Goal: Information Seeking & Learning: Check status

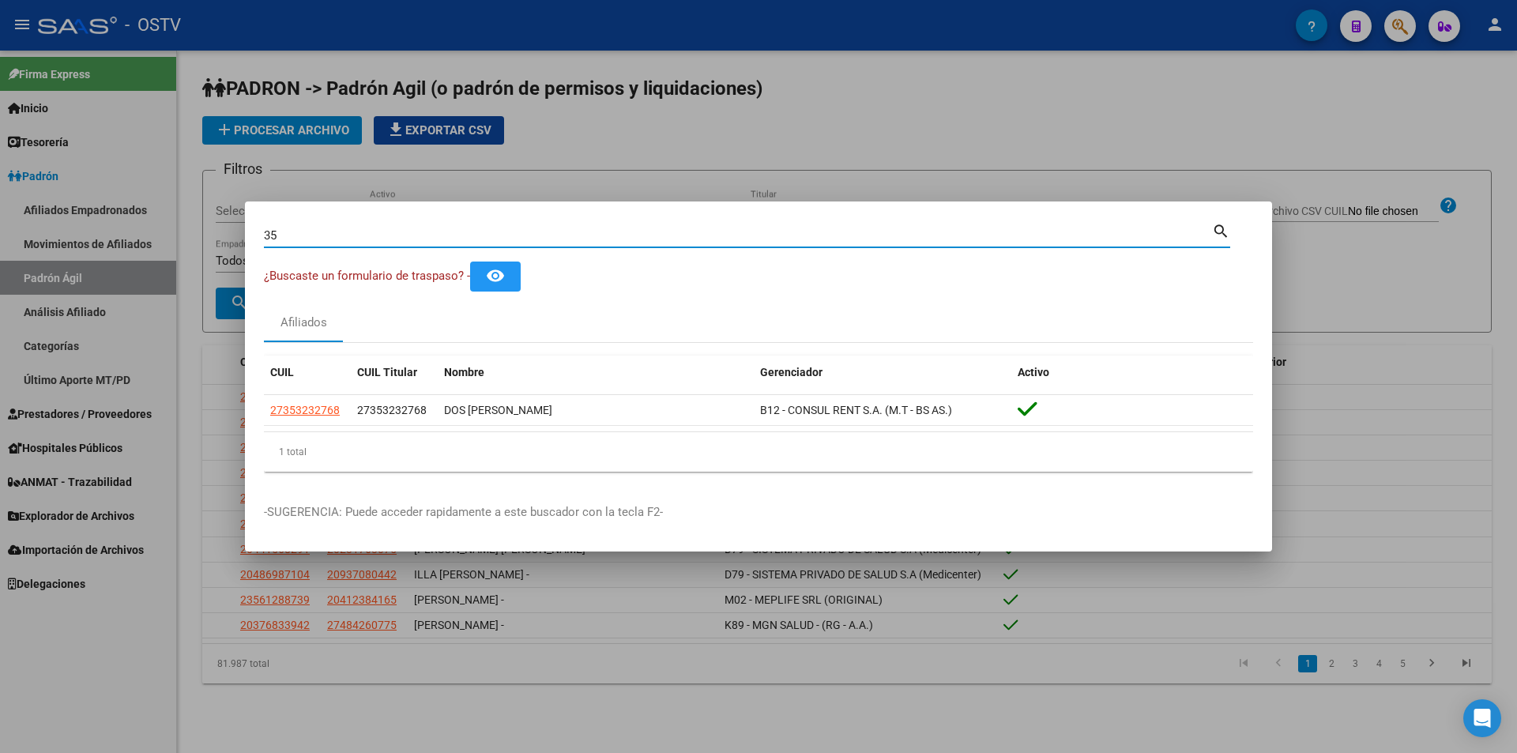
type input "3"
type input "32756622"
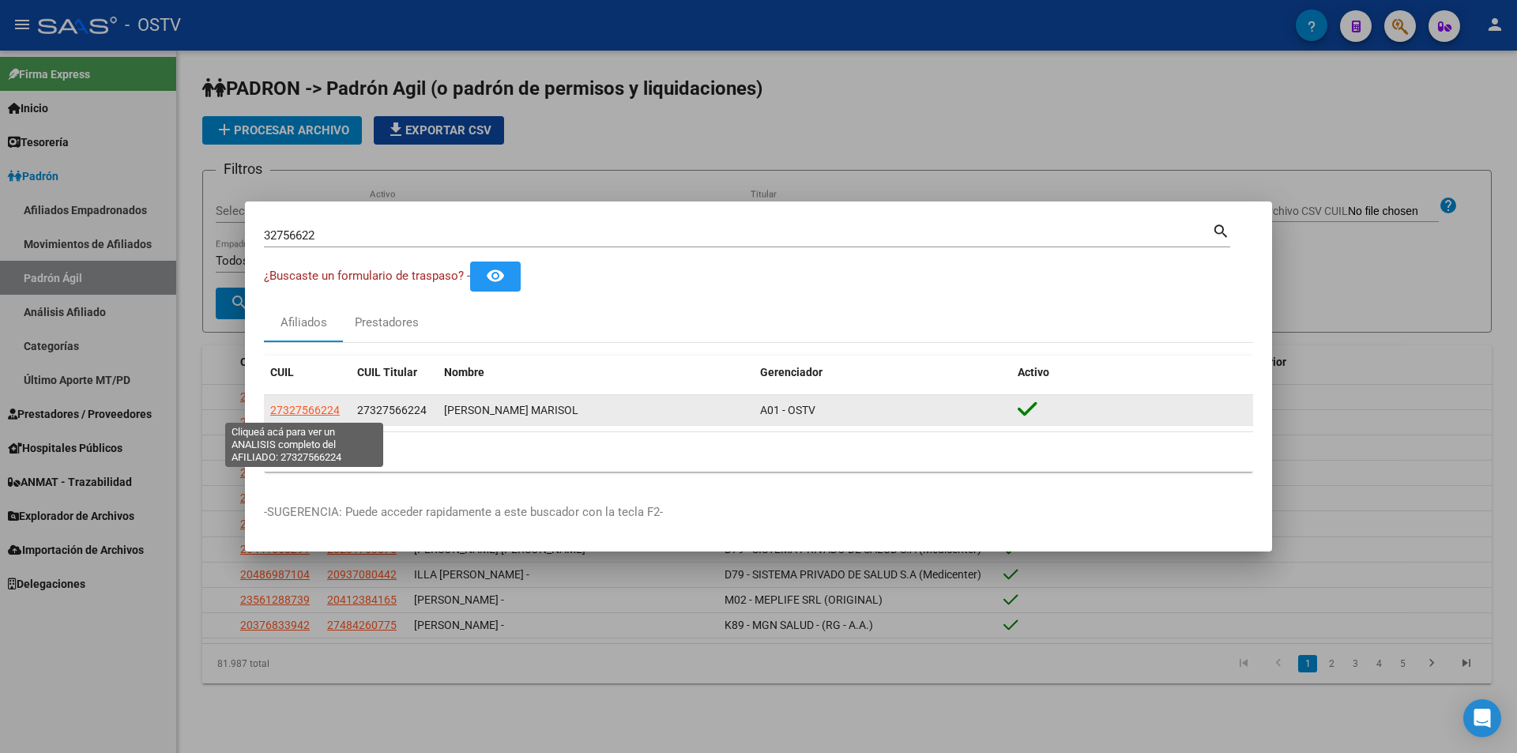
click at [322, 408] on span "27327566224" at bounding box center [305, 410] width 70 height 13
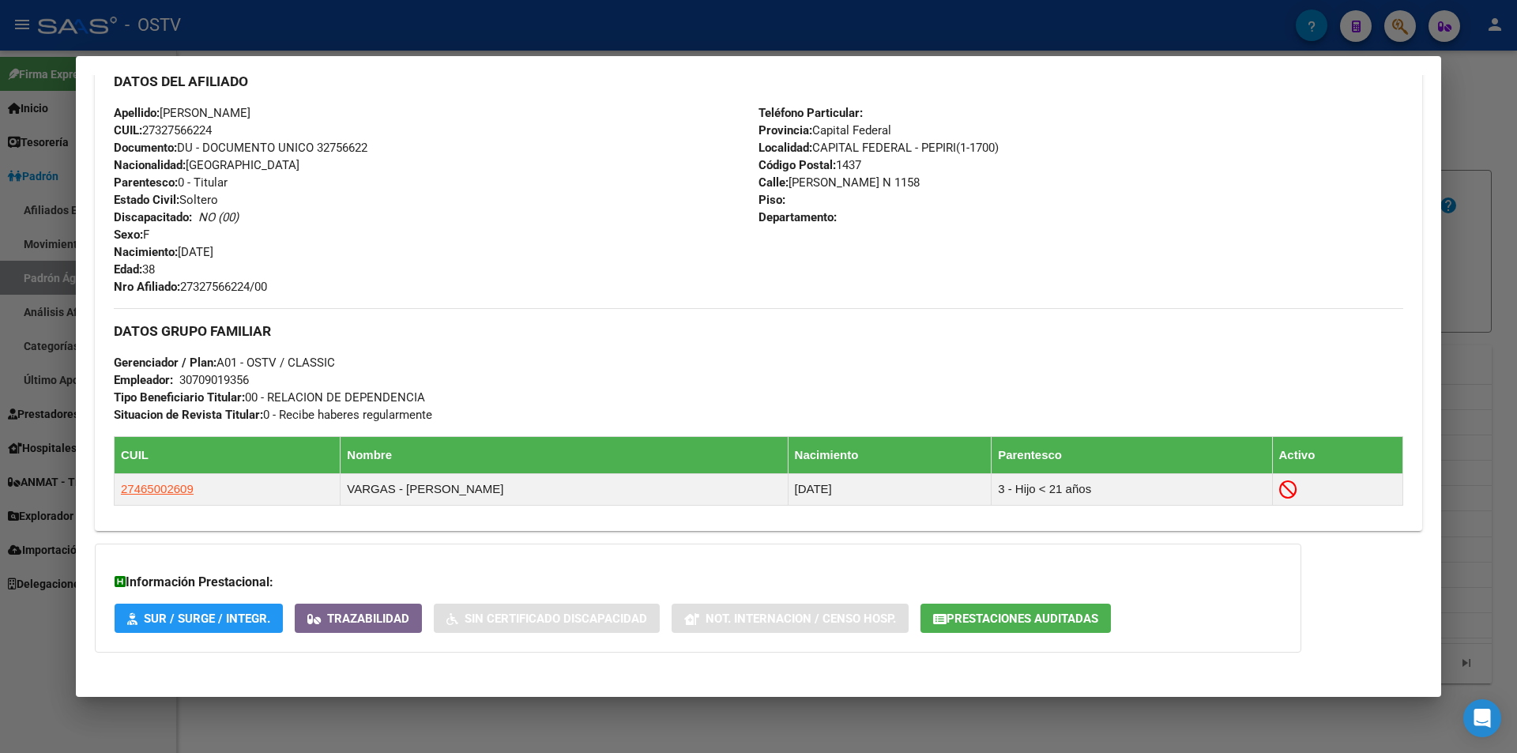
scroll to position [529, 0]
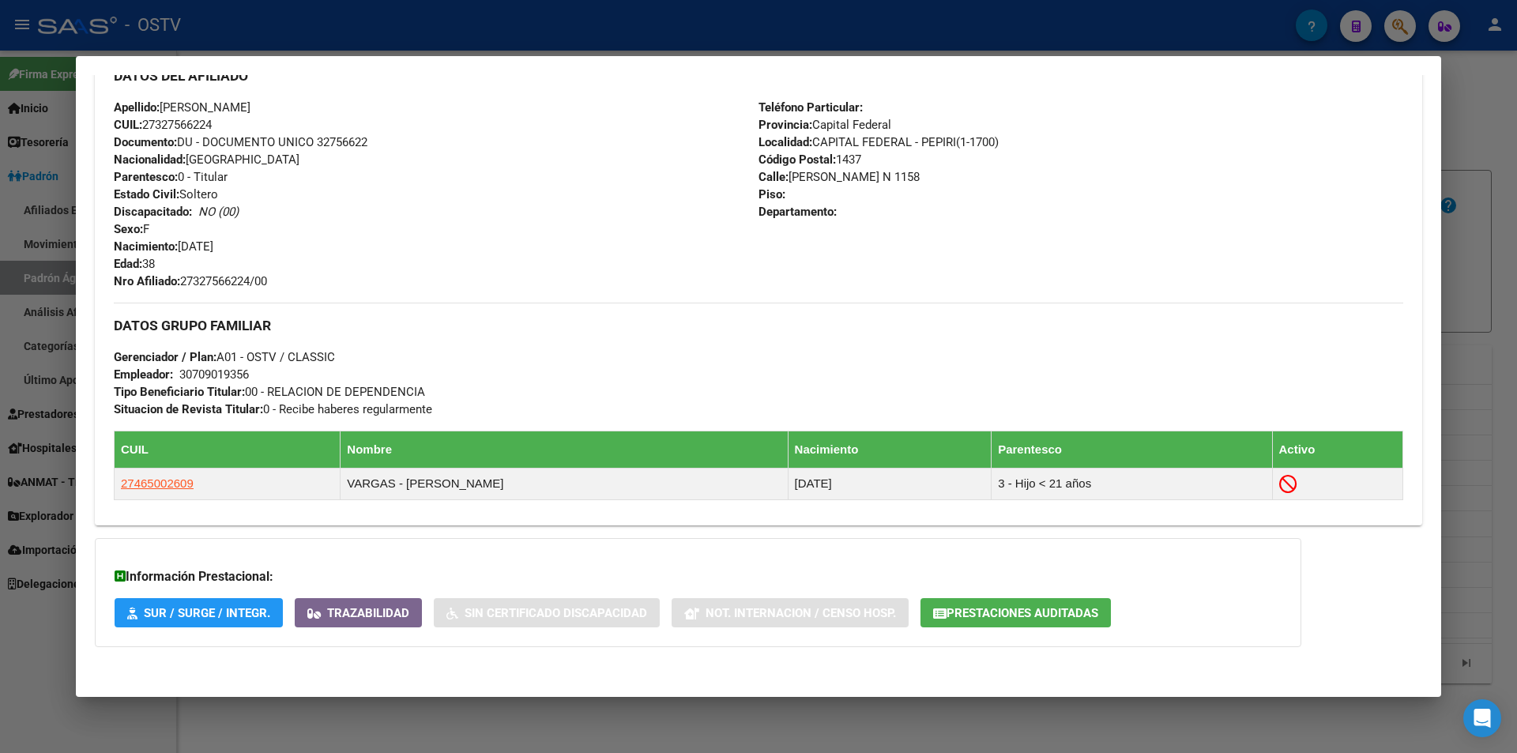
click at [269, 581] on h3 "Información Prestacional:" at bounding box center [698, 576] width 1167 height 19
click at [1092, 615] on span "Prestaciones Auditadas" at bounding box center [1022, 613] width 152 height 14
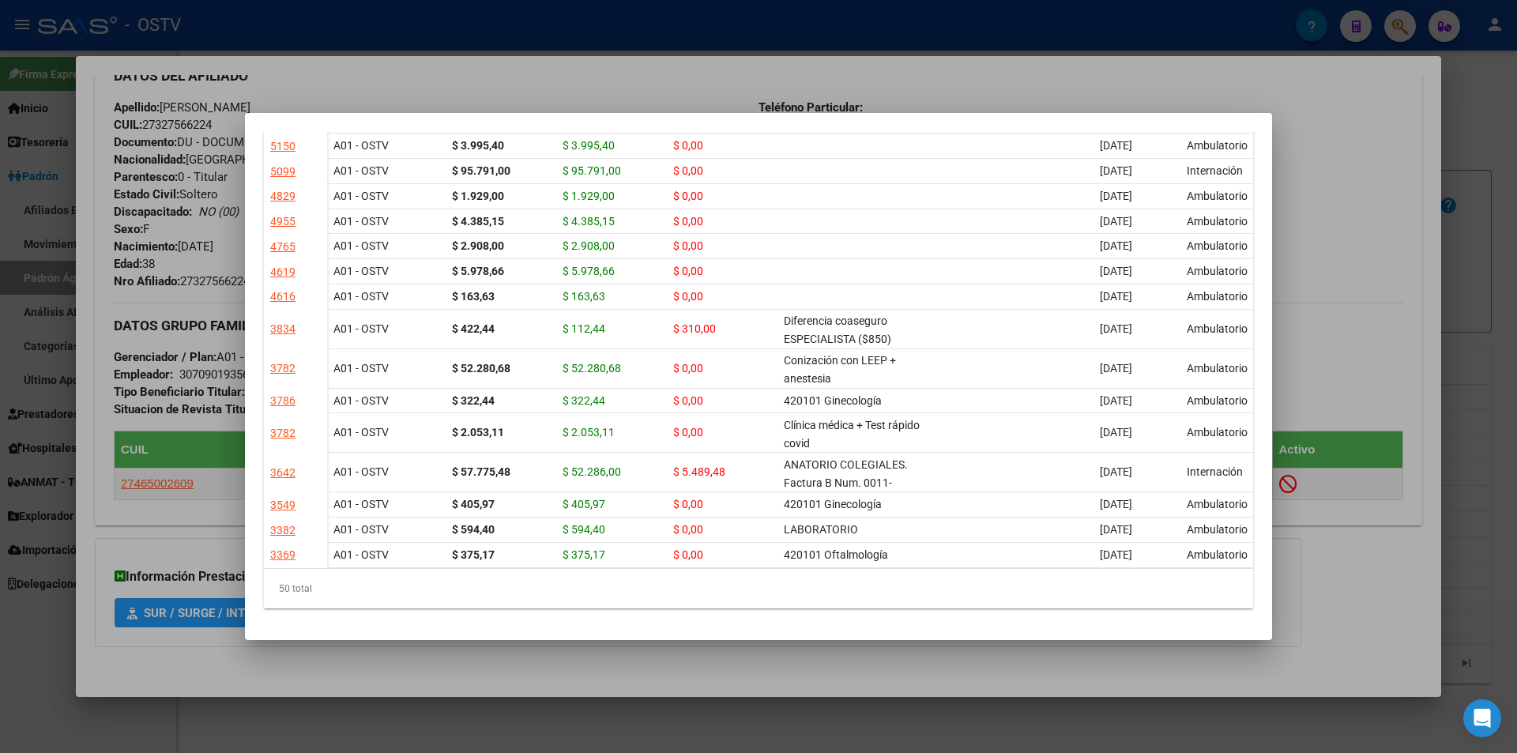
scroll to position [1501, 0]
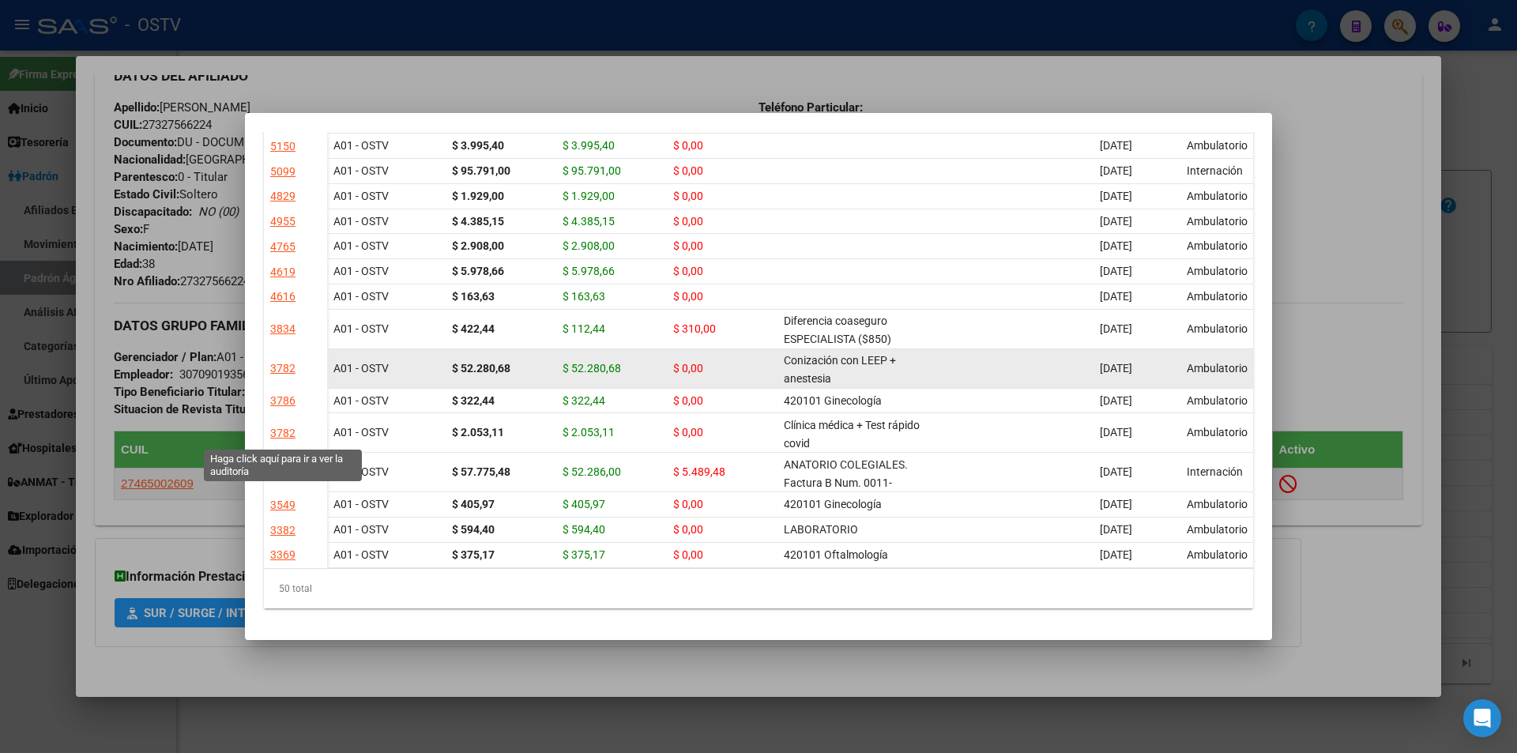
click at [285, 378] on div "3782" at bounding box center [282, 368] width 25 height 18
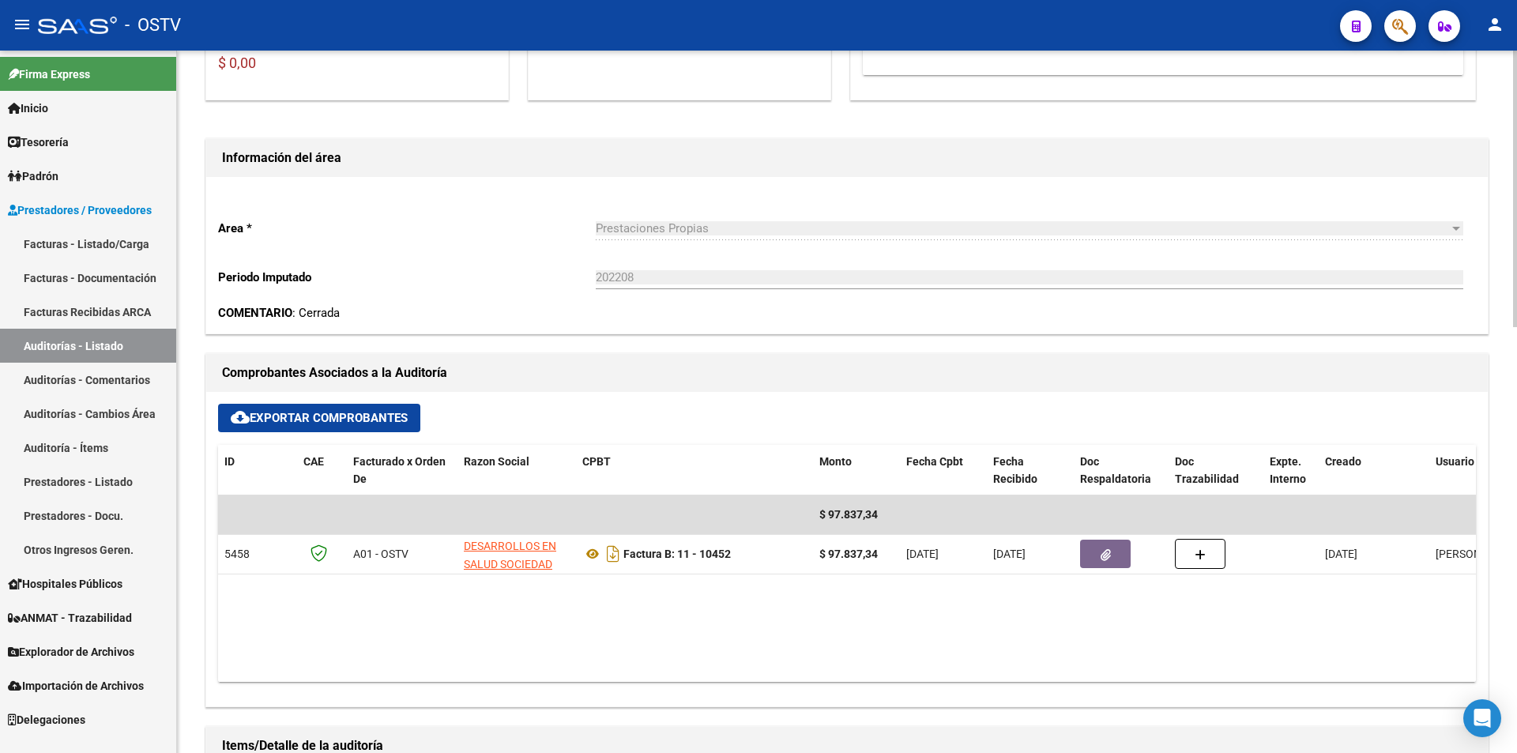
scroll to position [395, 0]
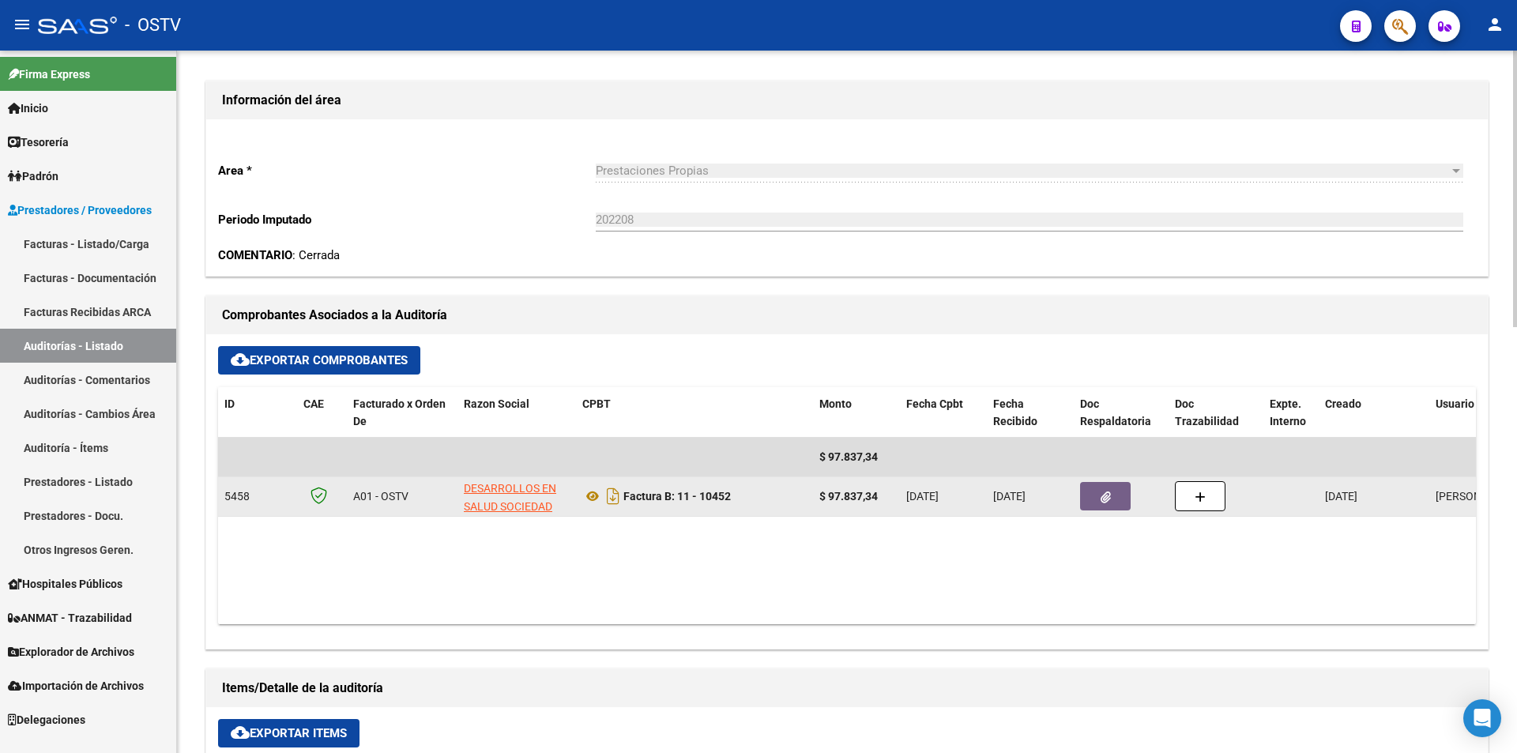
click at [1093, 499] on button "button" at bounding box center [1105, 496] width 51 height 28
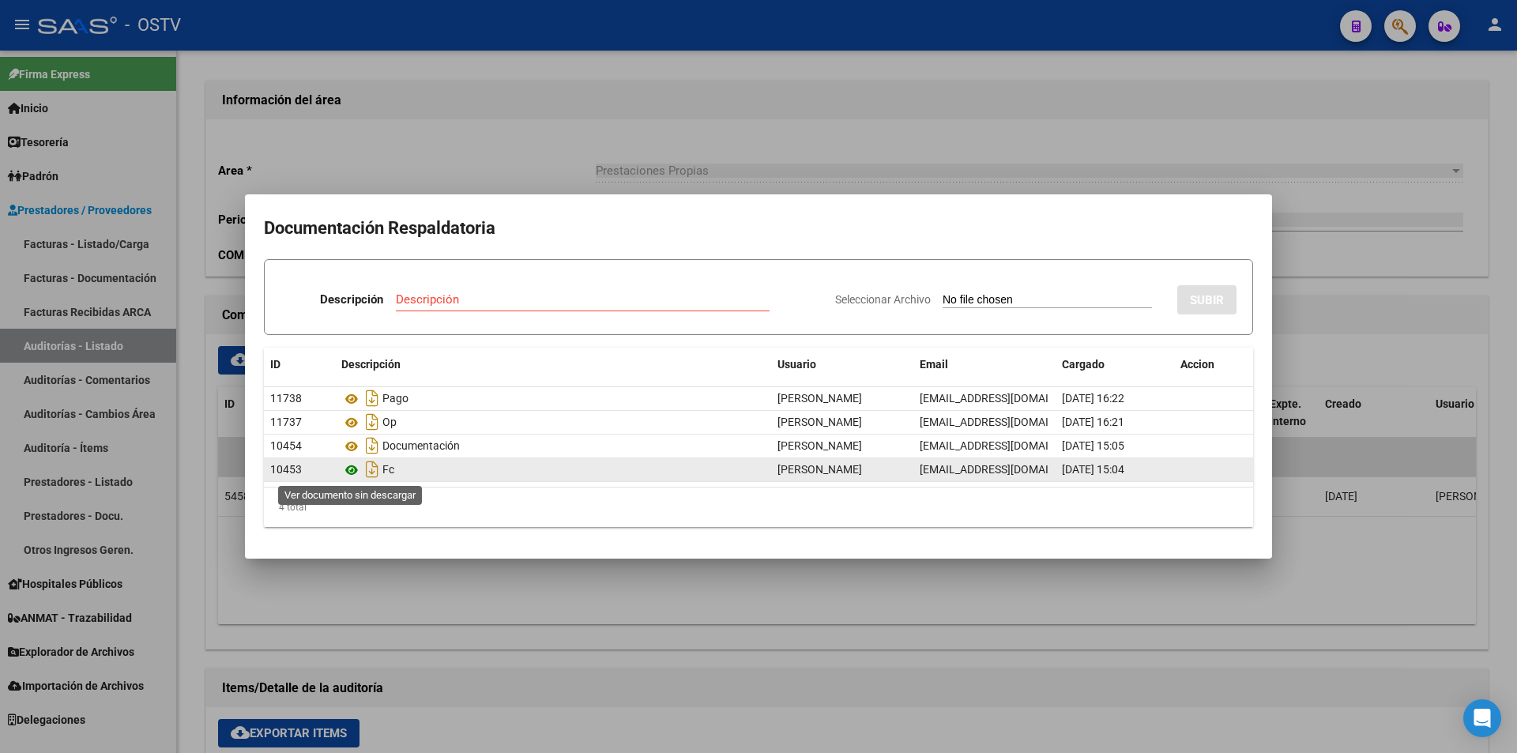
click at [352, 468] on icon at bounding box center [351, 470] width 21 height 19
click at [349, 475] on icon at bounding box center [351, 470] width 21 height 19
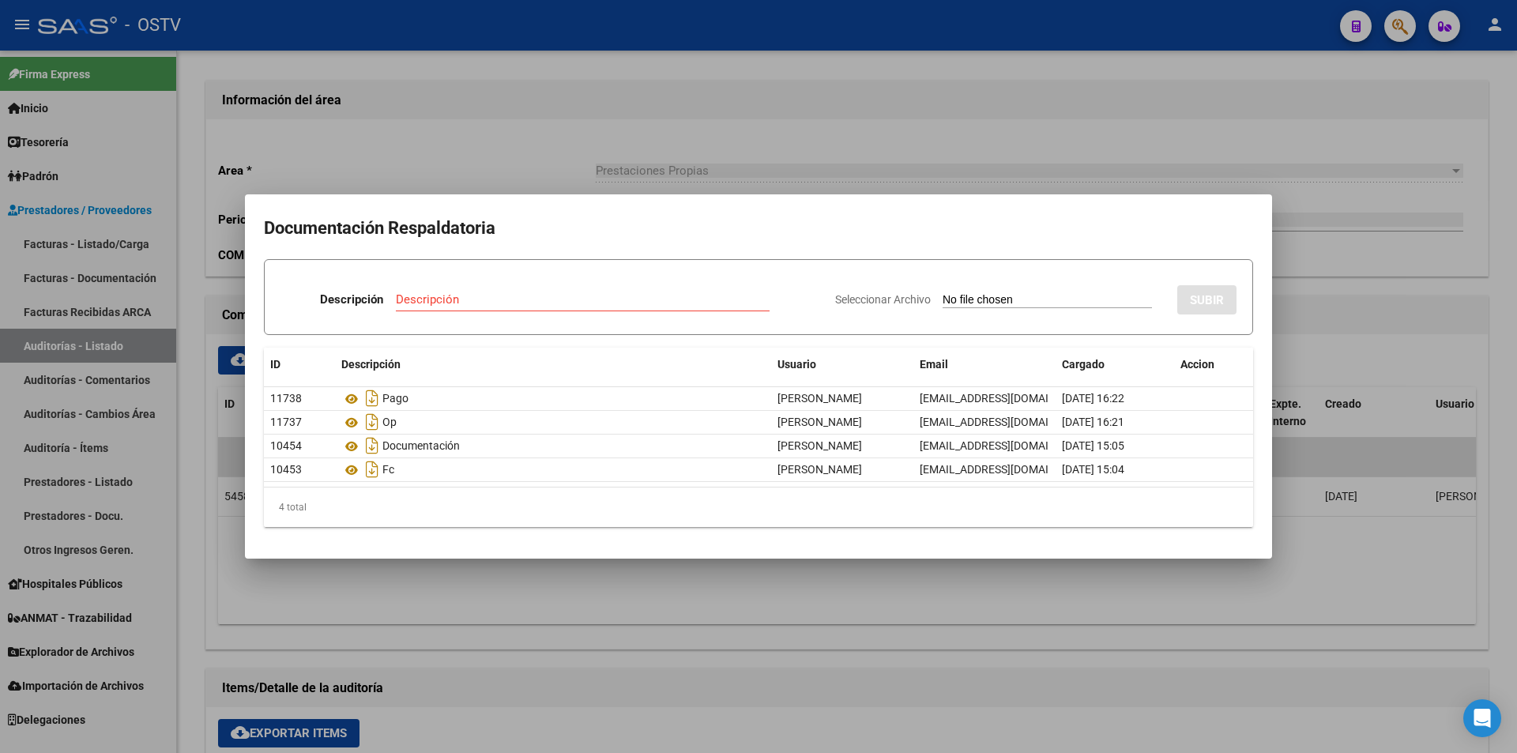
click at [867, 180] on div at bounding box center [758, 376] width 1517 height 753
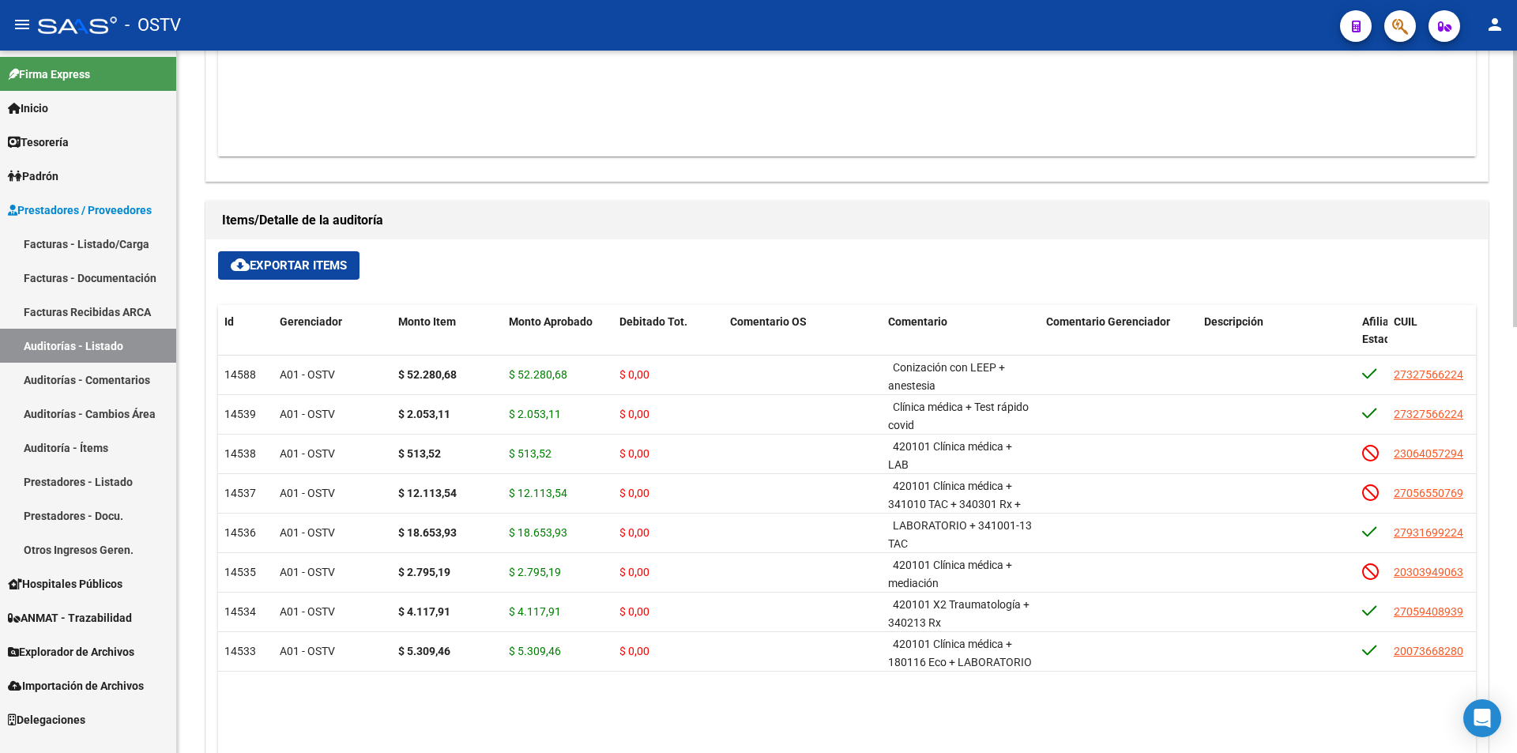
scroll to position [869, 0]
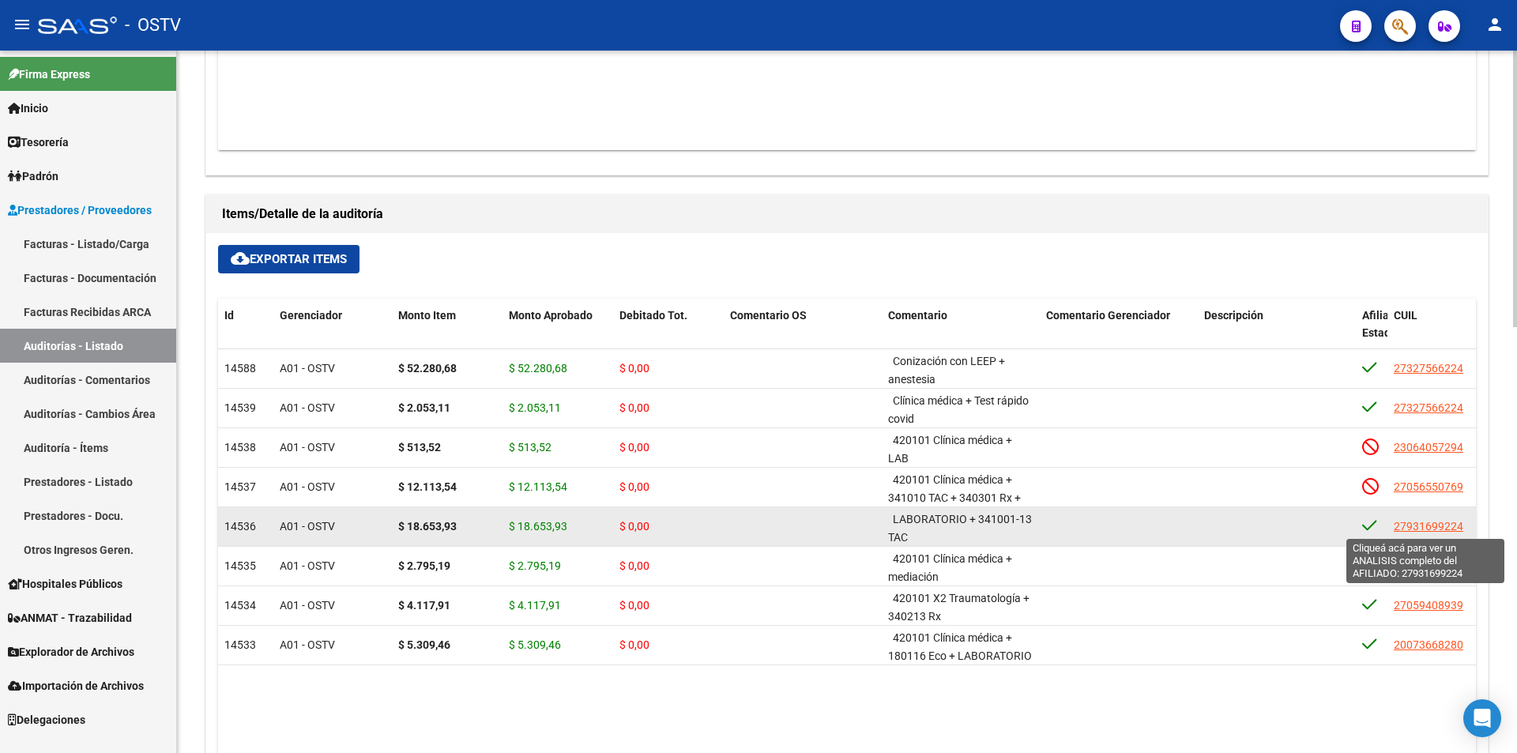
click at [1416, 529] on span "27931699224" at bounding box center [1429, 526] width 70 height 13
type textarea "27931699224"
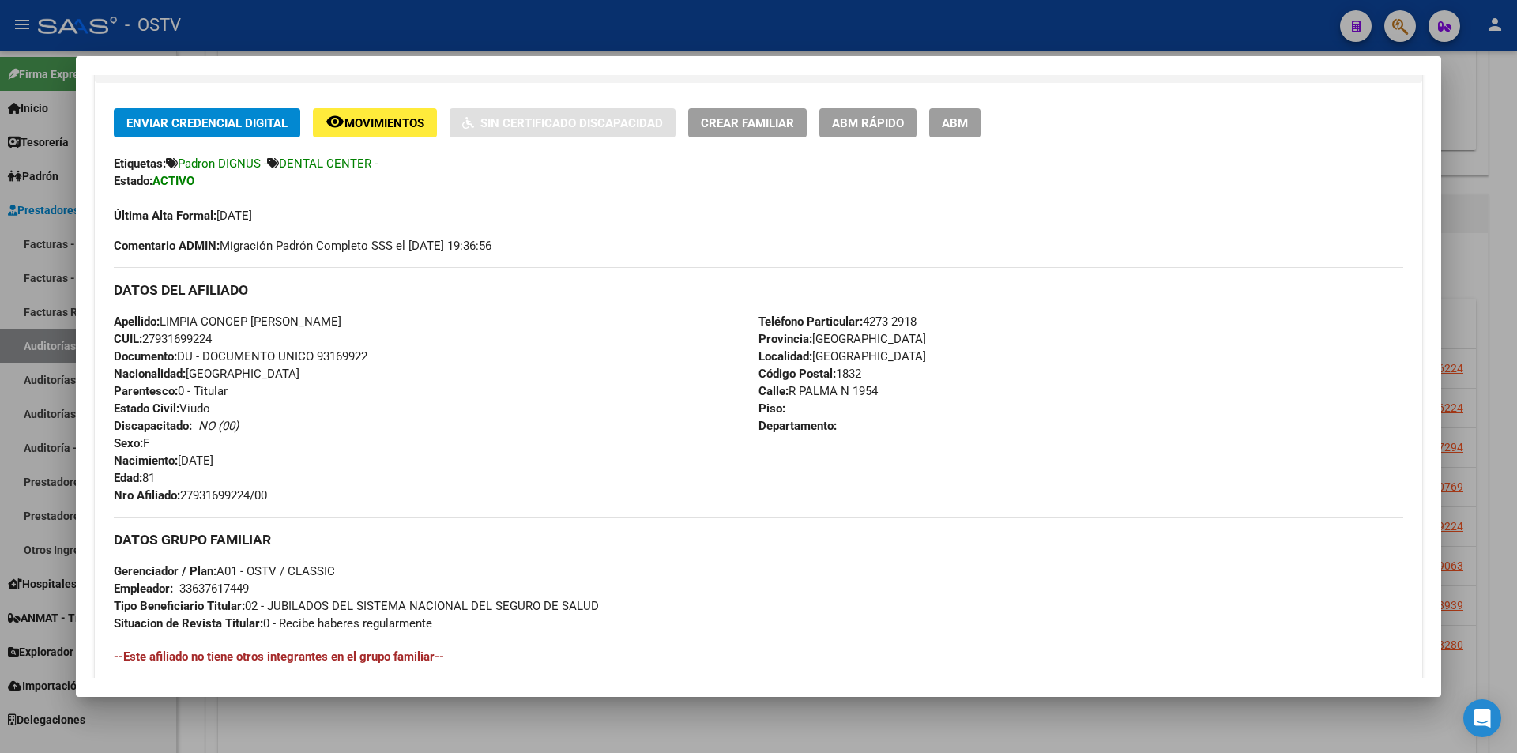
scroll to position [316, 0]
click at [584, 51] on div at bounding box center [758, 376] width 1517 height 753
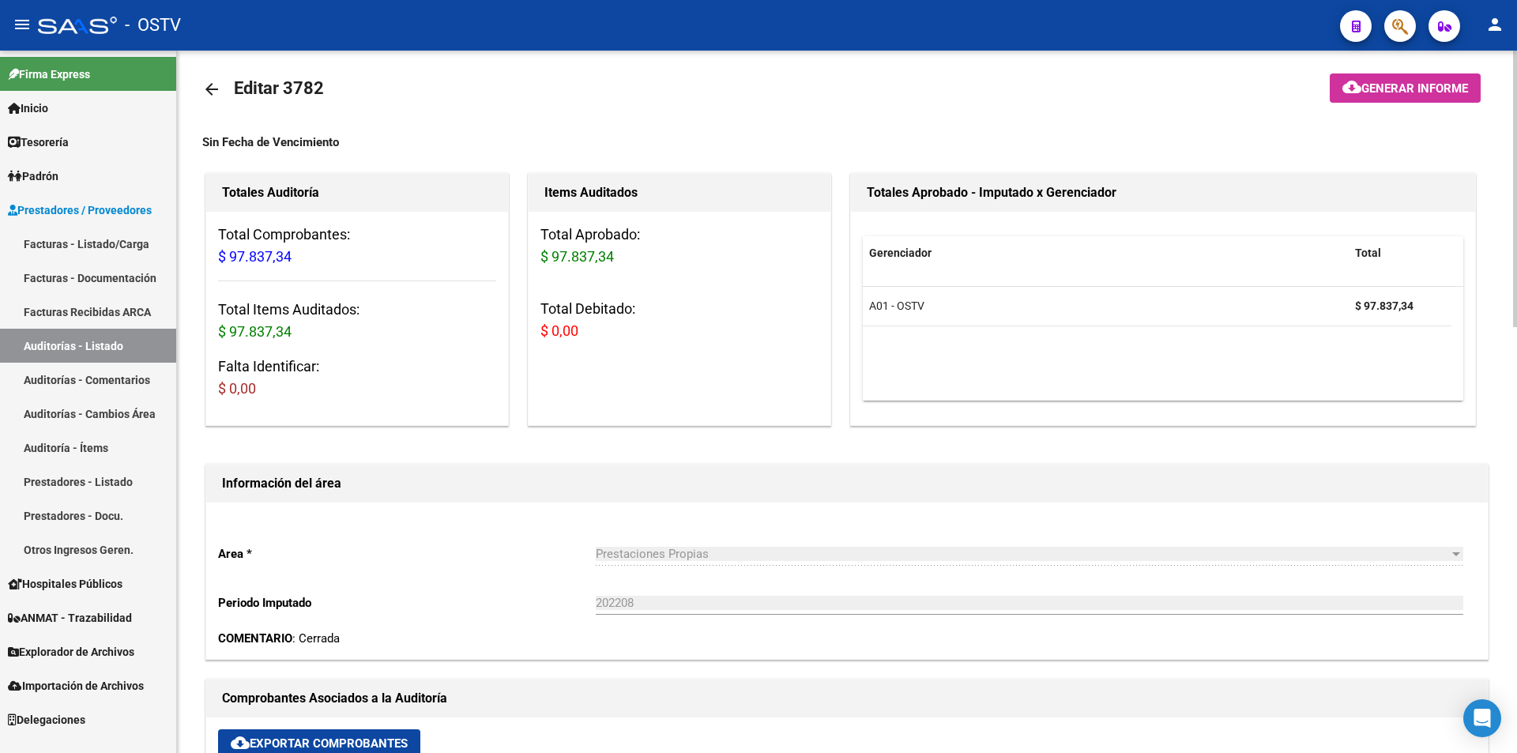
scroll to position [0, 0]
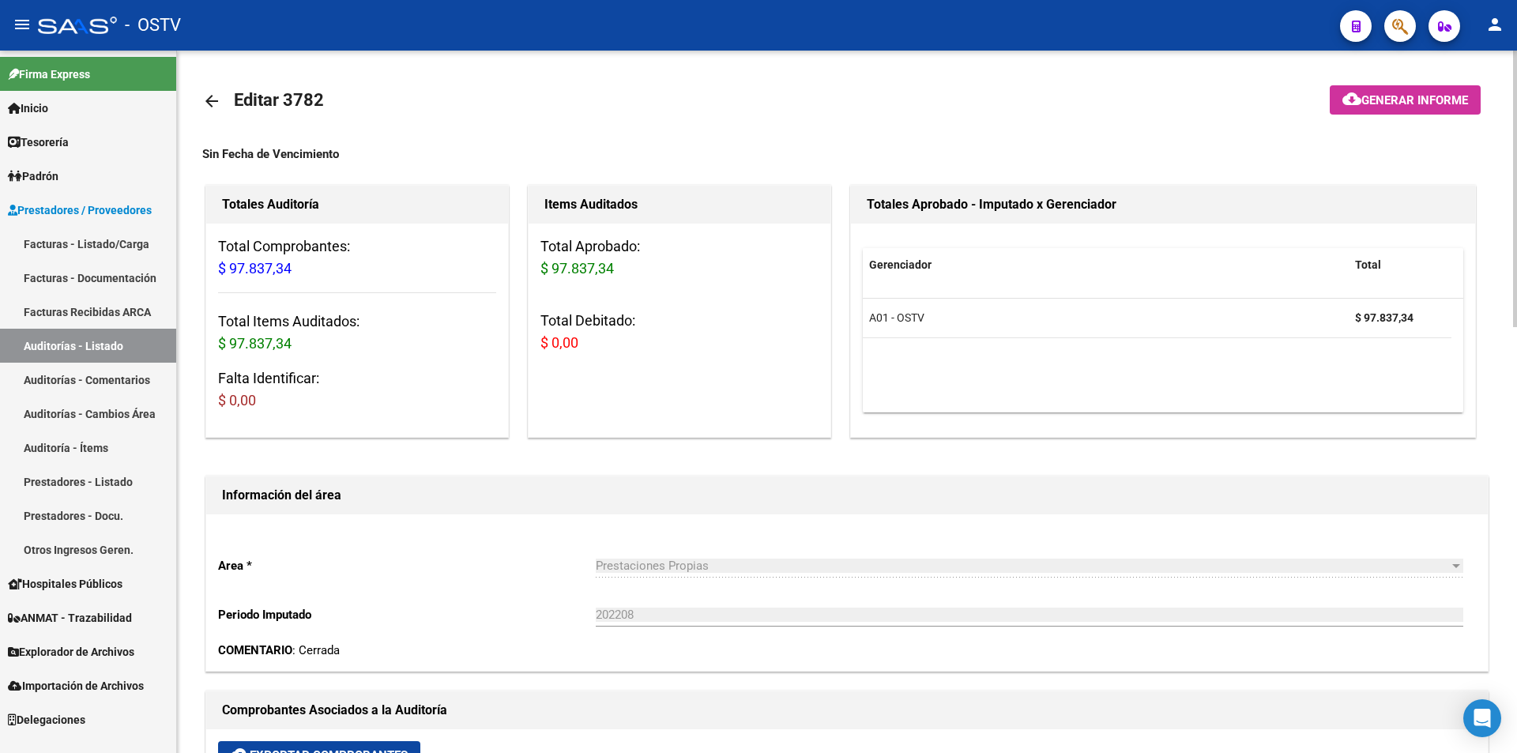
click at [215, 95] on mat-icon "arrow_back" at bounding box center [211, 101] width 19 height 19
